Goal: Transaction & Acquisition: Purchase product/service

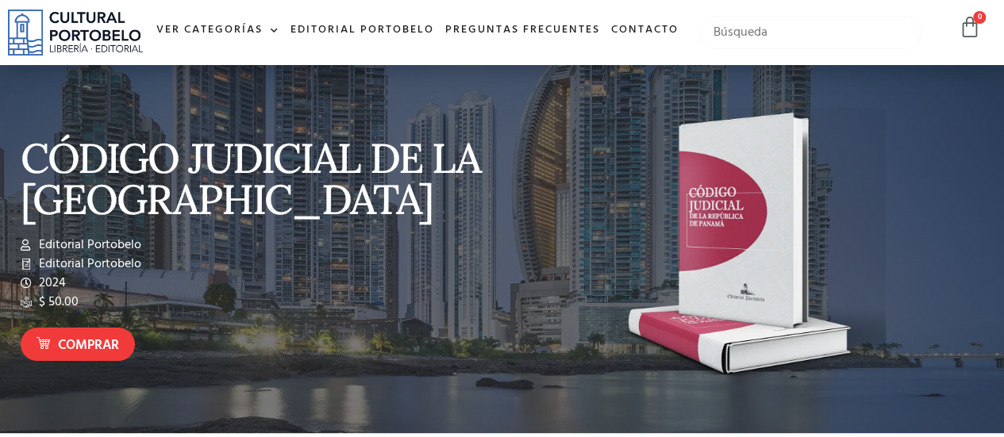
click at [741, 49] on input "text" at bounding box center [810, 32] width 221 height 33
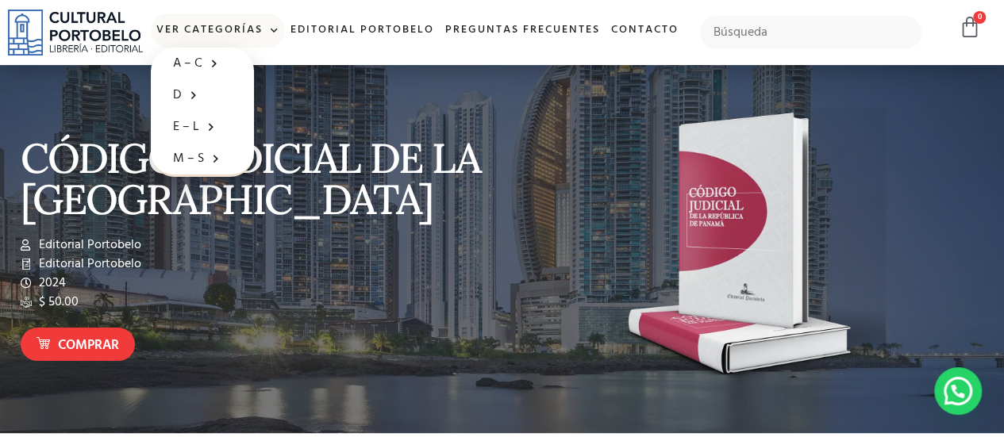
click at [232, 23] on link "Ver Categorías" at bounding box center [218, 30] width 134 height 34
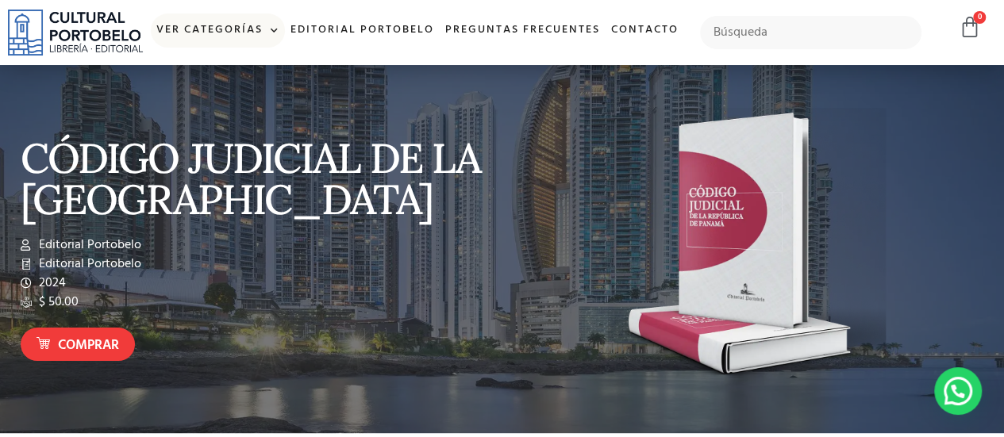
click at [231, 25] on link "Ver Categorías" at bounding box center [218, 30] width 134 height 34
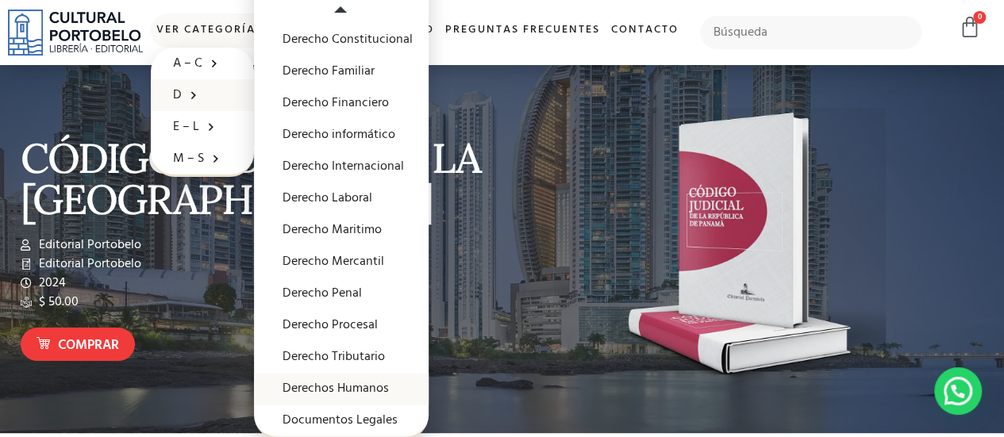
click at [396, 382] on link "Derechos Humanos" at bounding box center [341, 389] width 175 height 32
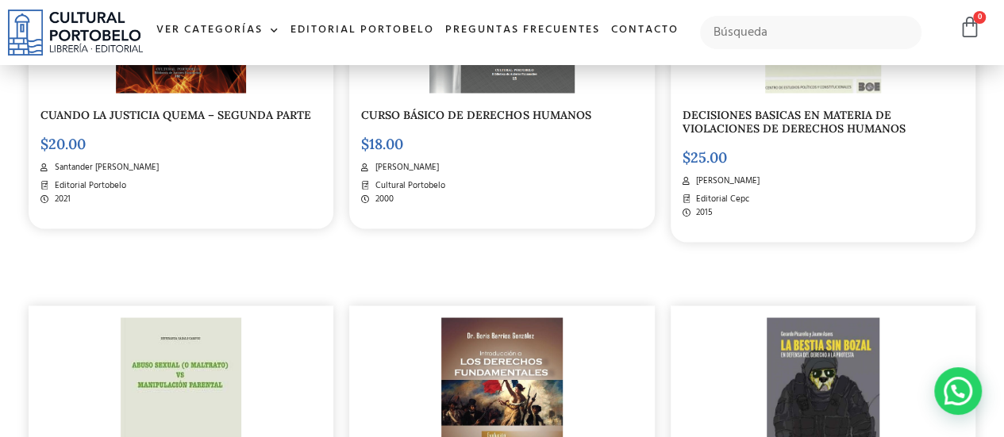
scroll to position [1242, 0]
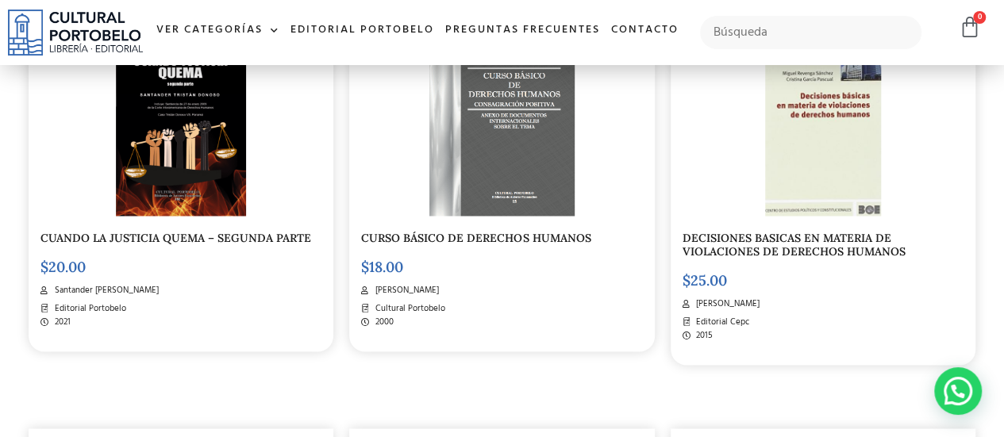
click at [443, 210] on img at bounding box center [501, 128] width 144 height 175
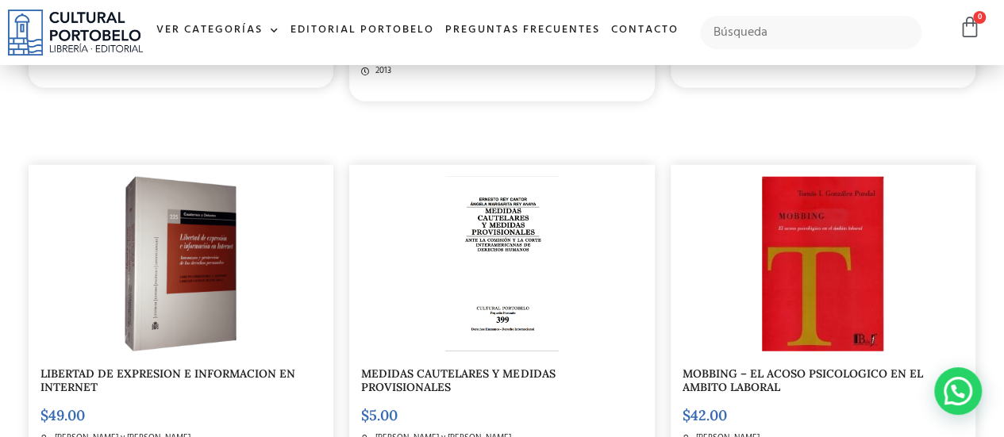
scroll to position [1919, 0]
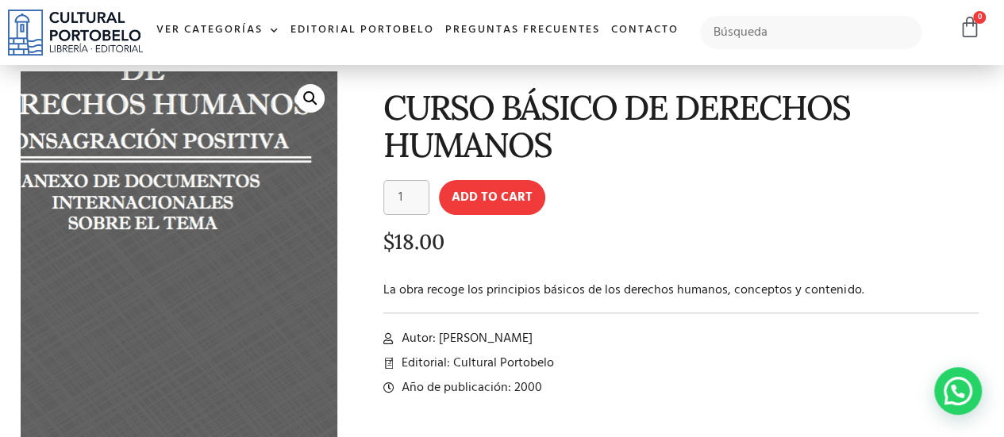
scroll to position [51, 0]
